Goal: Task Accomplishment & Management: Use online tool/utility

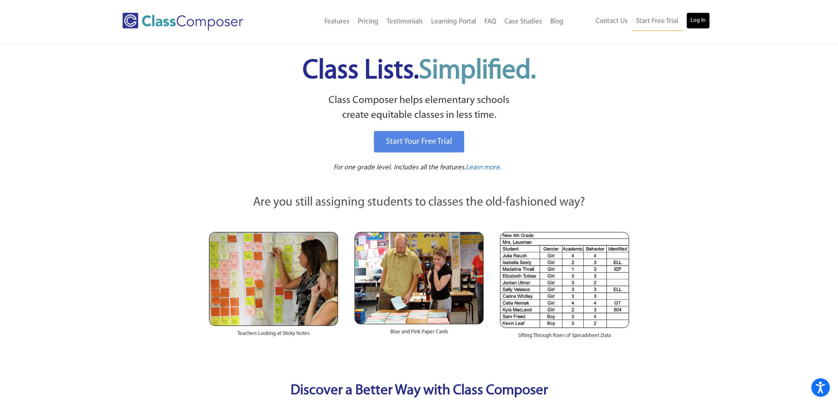
click at [692, 14] on link "Log In" at bounding box center [699, 20] width 24 height 16
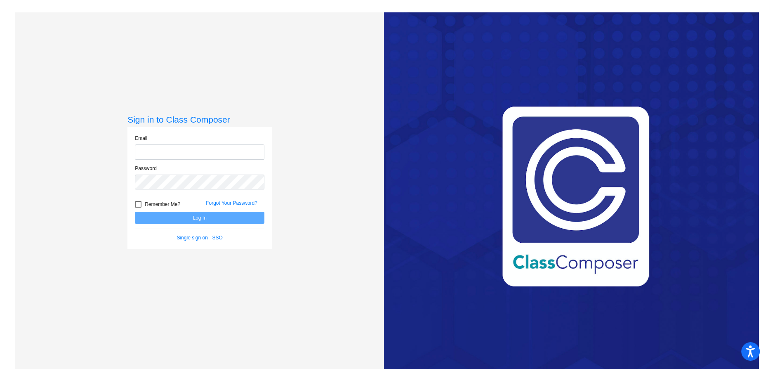
type input "[EMAIL_ADDRESS][DOMAIN_NAME]"
click at [205, 219] on button "Log In" at bounding box center [200, 218] width 130 height 12
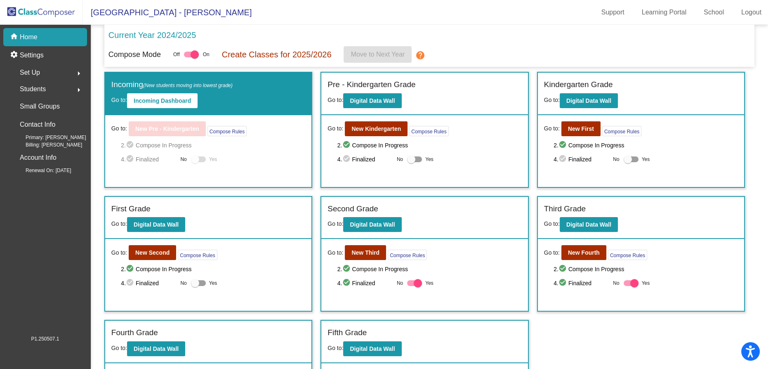
scroll to position [63, 0]
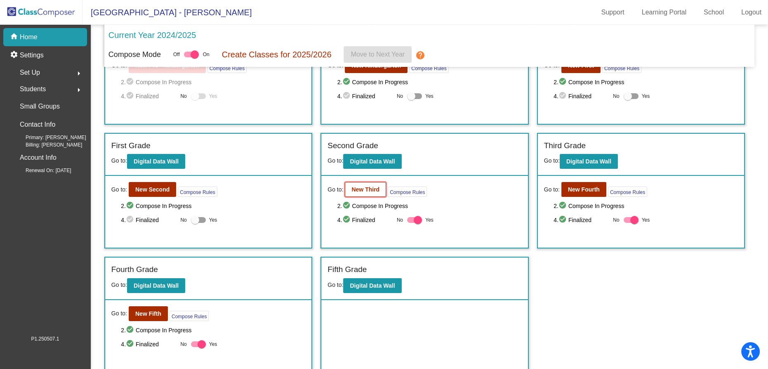
click at [372, 188] on b "New Third" at bounding box center [365, 189] width 28 height 7
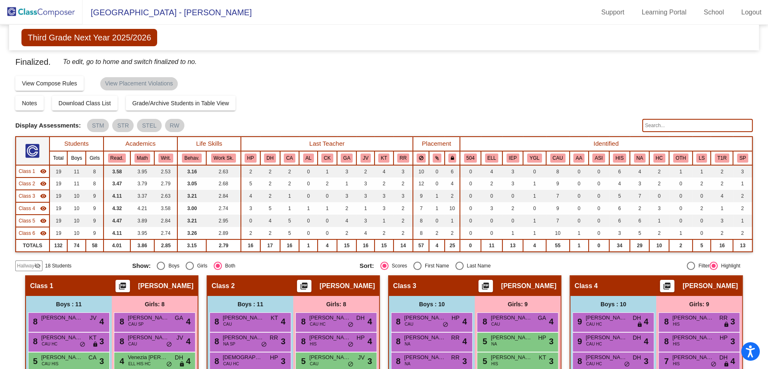
scroll to position [112, 0]
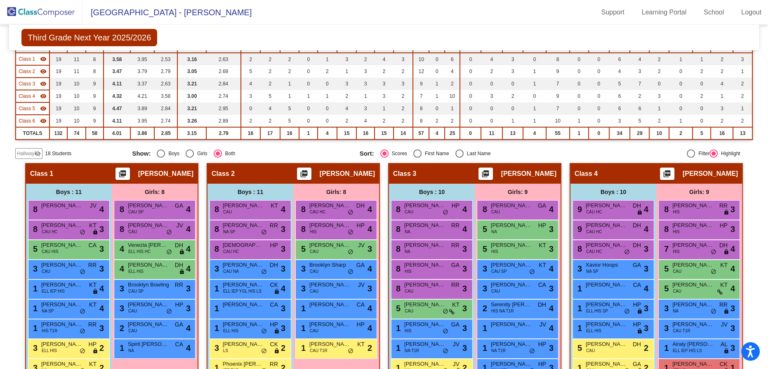
click at [22, 151] on span "Hallway" at bounding box center [25, 153] width 17 height 7
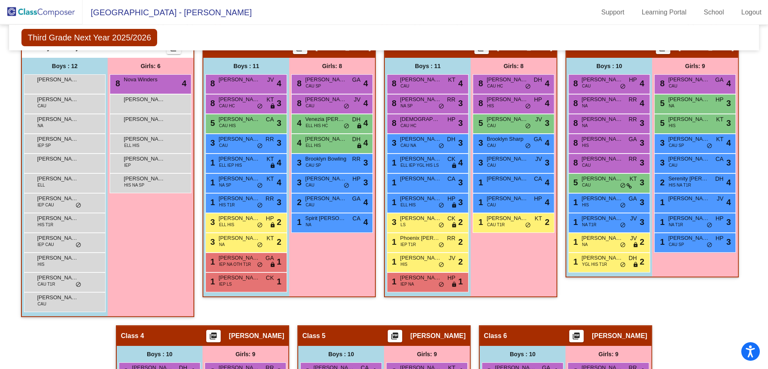
scroll to position [225, 0]
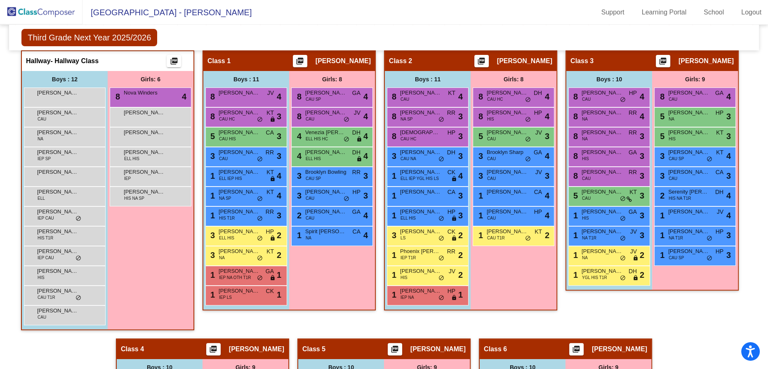
click at [680, 323] on div "Class 3 picture_as_pdf Stephanie Goble Add Student First Name Last Name Student…" at bounding box center [651, 194] width 173 height 288
click at [186, 24] on mat-toolbar "East Omak Elementary - LeeAnn Support Learning Portal School Logout" at bounding box center [384, 12] width 768 height 25
